Goal: Obtain resource: Obtain resource

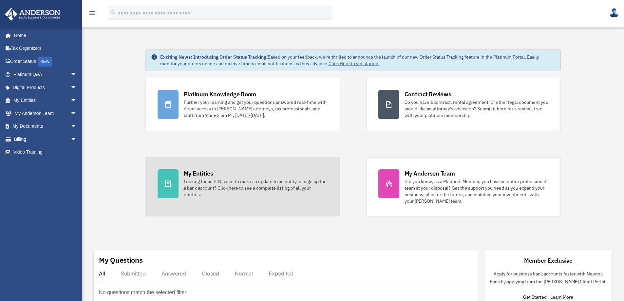
click at [277, 181] on div "Looking for an EIN, want to make an update to an entity, or sign up for a bank …" at bounding box center [256, 188] width 144 height 20
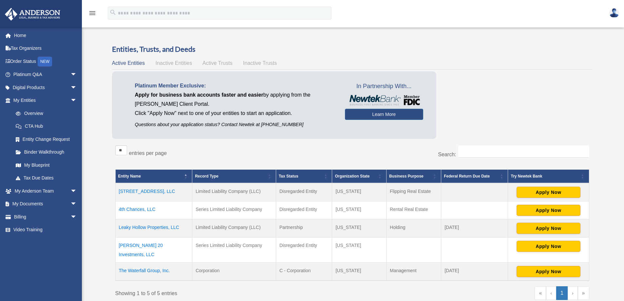
click at [137, 208] on td "4th Chances, LLC" at bounding box center [153, 210] width 77 height 18
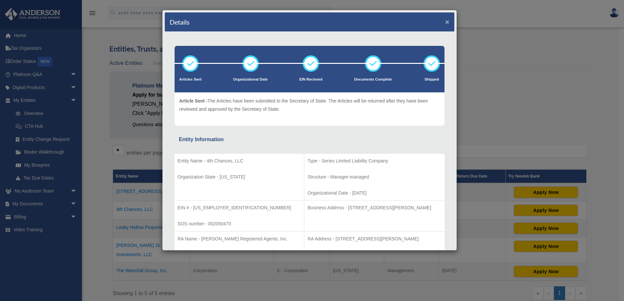
click at [445, 22] on button "×" at bounding box center [447, 21] width 4 height 7
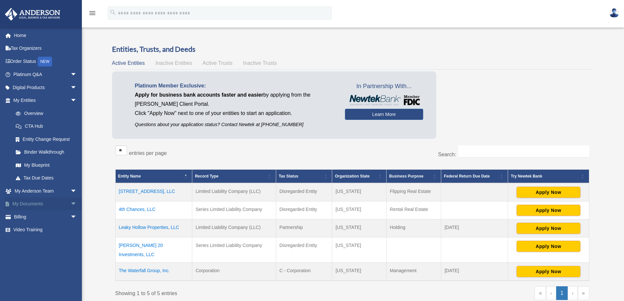
click at [35, 204] on link "My Documents arrow_drop_down" at bounding box center [46, 204] width 82 height 13
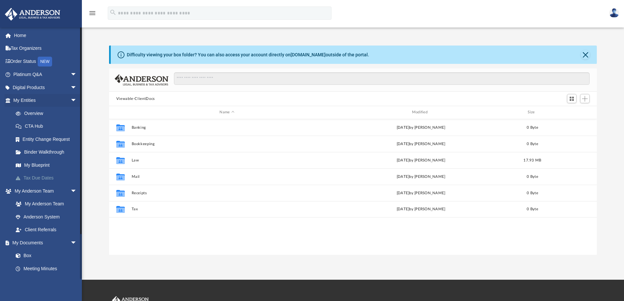
scroll to position [144, 483]
click at [36, 165] on link "My Blueprint" at bounding box center [48, 165] width 78 height 13
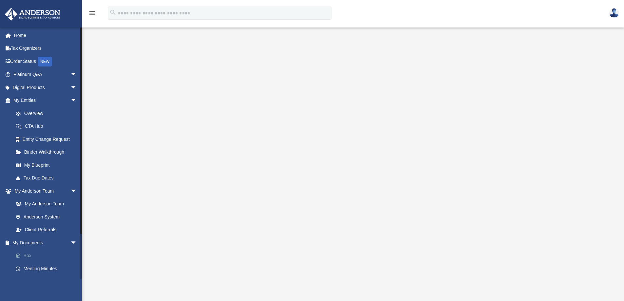
click at [27, 257] on link "Box" at bounding box center [48, 255] width 78 height 13
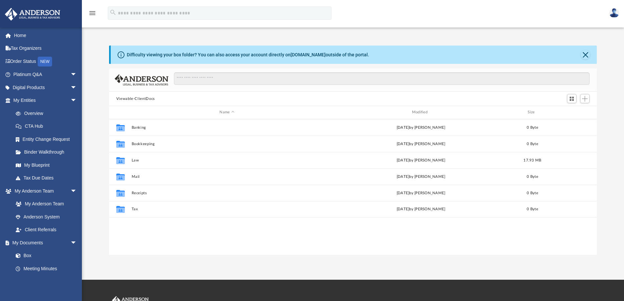
scroll to position [144, 483]
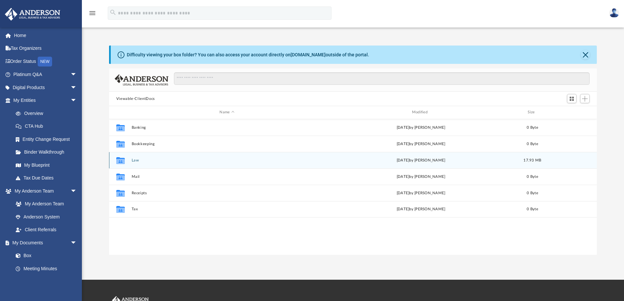
click at [135, 163] on div "Collaborated Folder Law Fri Sep 19 2025 by Morgan Winkler 17.93 MB" at bounding box center [353, 160] width 488 height 16
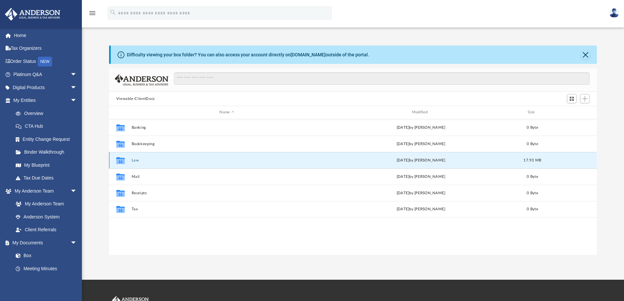
click at [134, 160] on button "Law" at bounding box center [226, 160] width 191 height 4
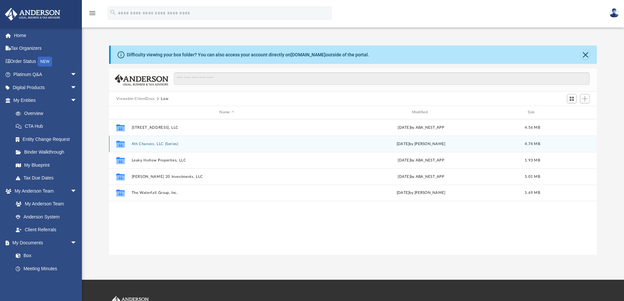
click at [152, 145] on button "4th Chances, LLC (Series)" at bounding box center [226, 144] width 191 height 4
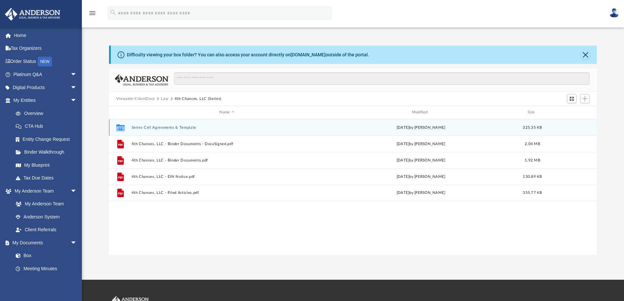
click at [161, 127] on button "Series Cell Agreements & Template" at bounding box center [226, 127] width 191 height 4
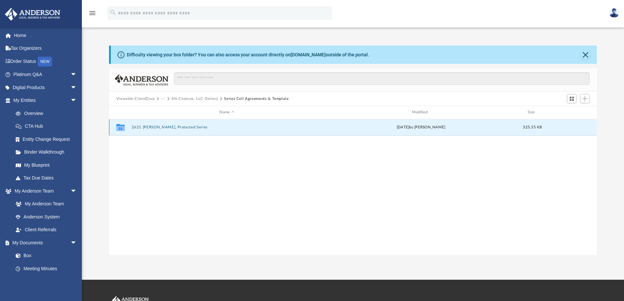
click at [161, 127] on button "2621 Canady, Protected Series" at bounding box center [226, 127] width 191 height 4
